Goal: Transaction & Acquisition: Purchase product/service

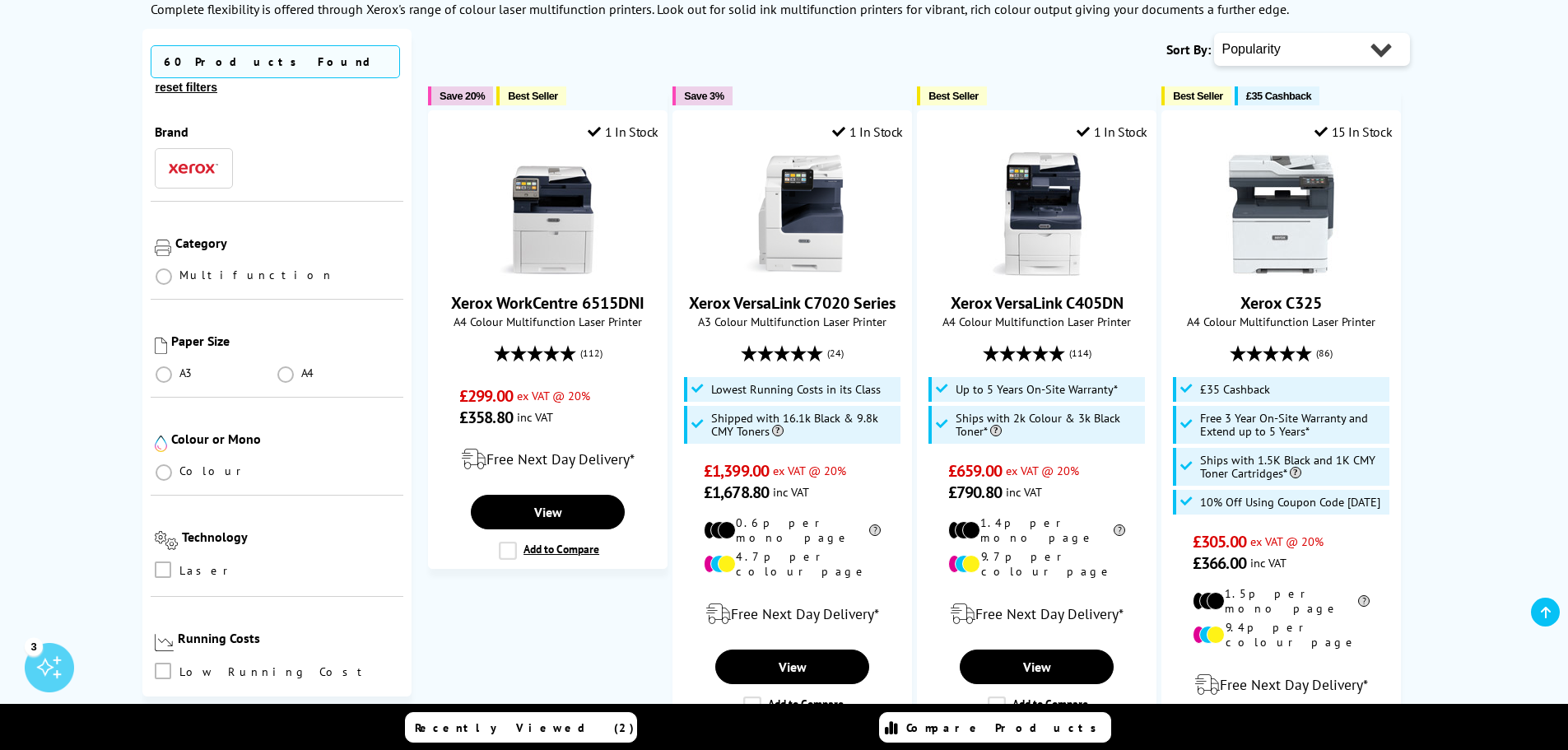
scroll to position [274, 0]
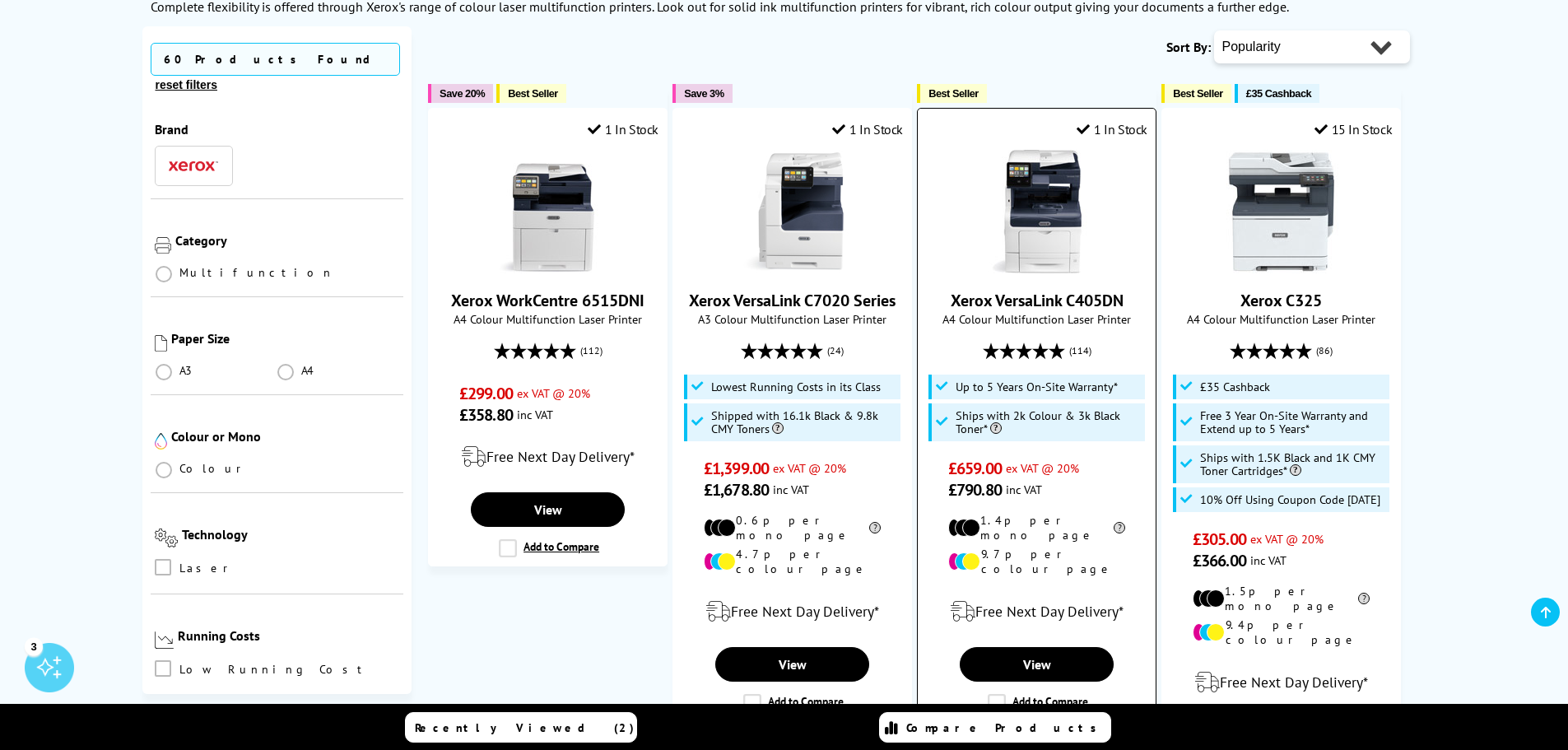
click at [1052, 221] on img at bounding box center [1037, 212] width 124 height 124
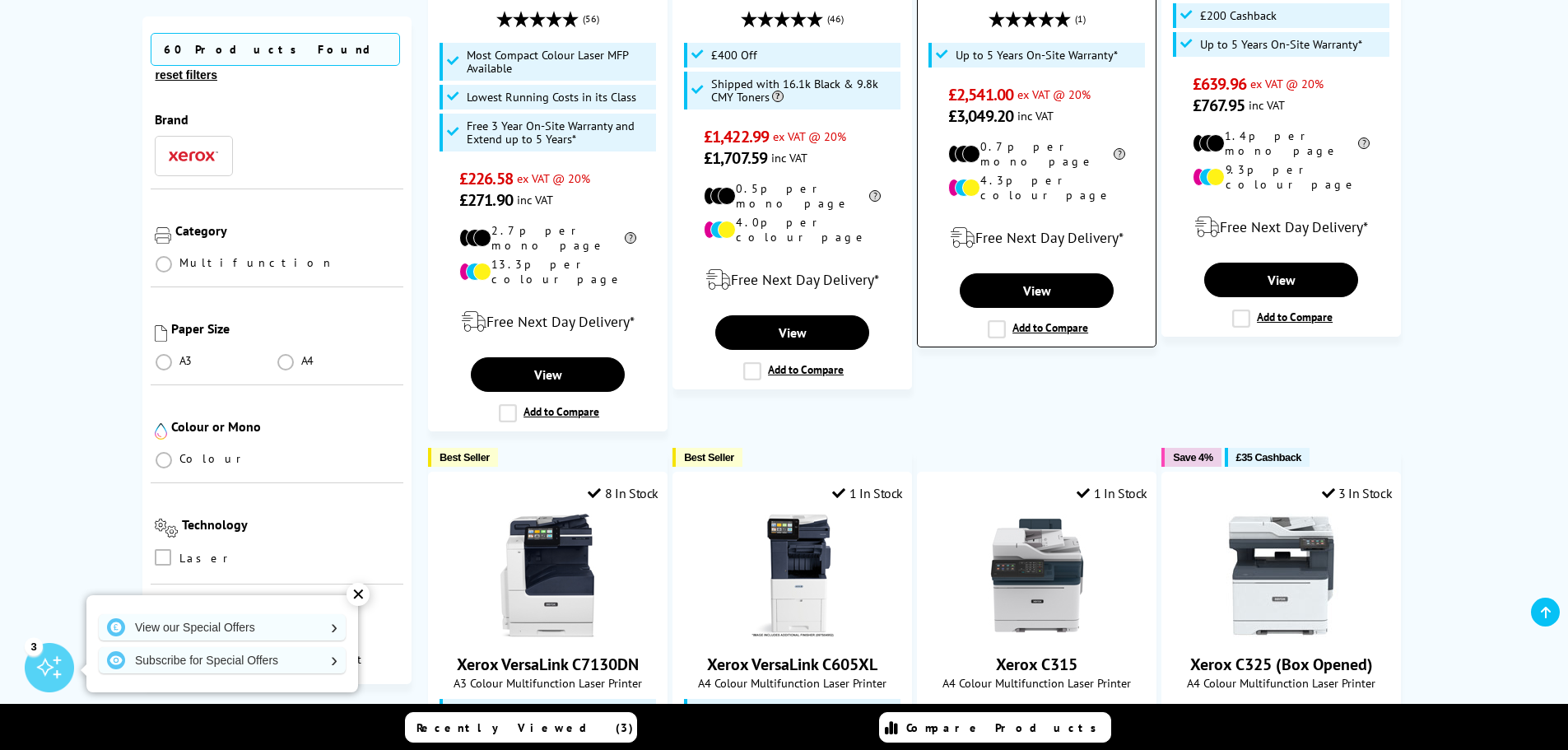
scroll to position [1647, 0]
